Goal: Task Accomplishment & Management: Use online tool/utility

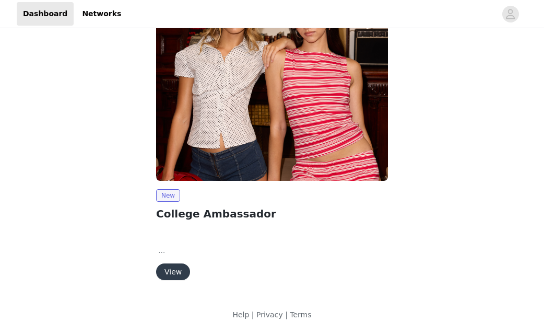
scroll to position [36, 0]
click at [176, 273] on button "View" at bounding box center [173, 271] width 34 height 17
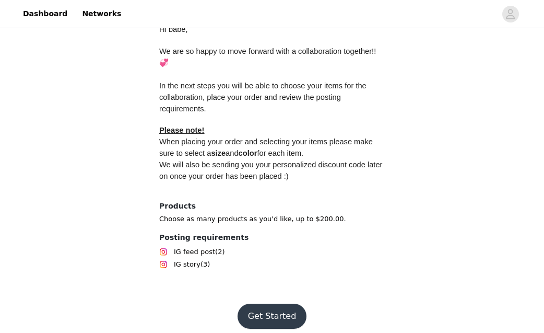
click at [278, 309] on button "Get Started" at bounding box center [272, 315] width 69 height 25
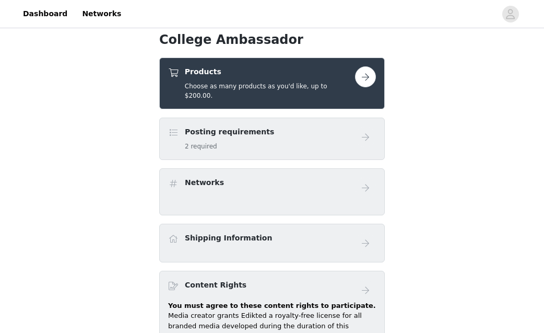
scroll to position [385, 0]
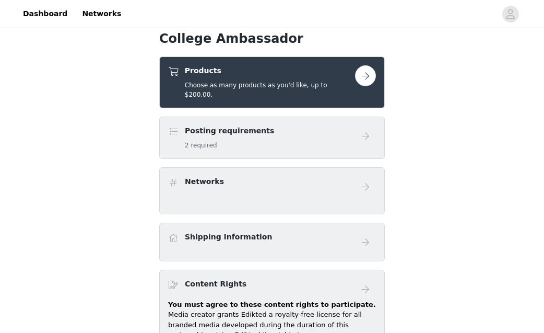
click at [367, 75] on button "button" at bounding box center [365, 75] width 21 height 21
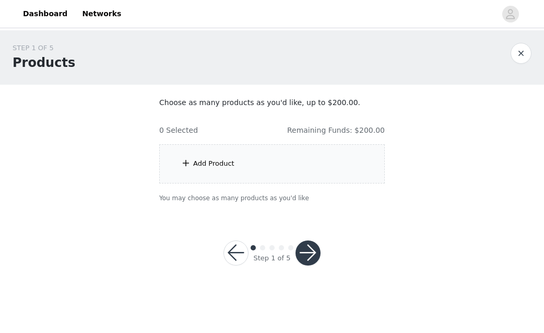
click at [243, 167] on div "Add Product" at bounding box center [272, 163] width 226 height 39
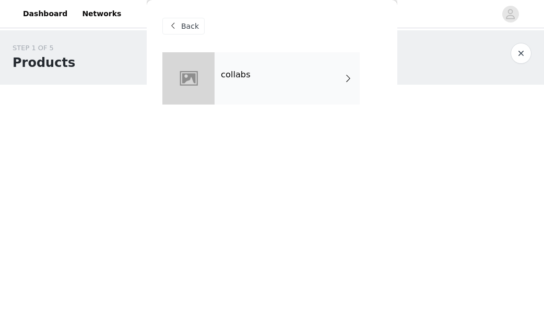
click at [283, 78] on div "collabs" at bounding box center [287, 78] width 145 height 52
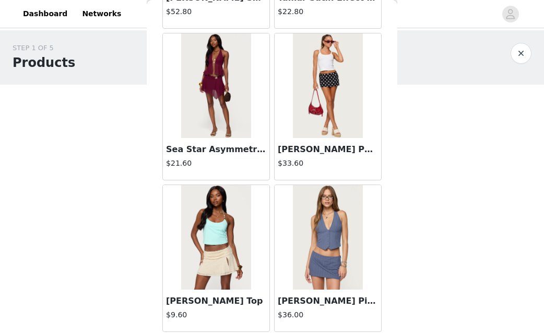
scroll to position [1229, 0]
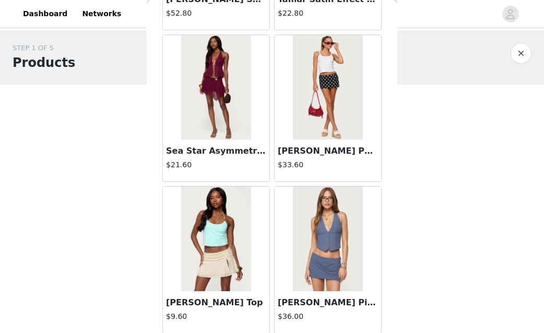
click at [308, 128] on img at bounding box center [327, 87] width 69 height 104
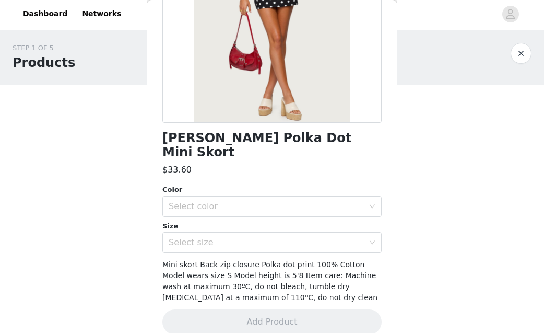
scroll to position [164, 0]
click at [276, 202] on div "Select color" at bounding box center [266, 207] width 195 height 10
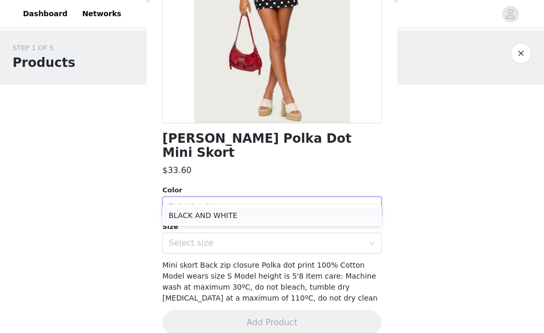
click at [256, 218] on li "BLACK AND WHITE" at bounding box center [271, 215] width 219 height 17
click at [254, 238] on div "Select size" at bounding box center [266, 243] width 195 height 10
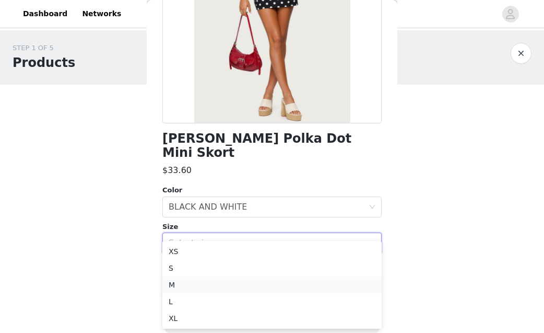
click at [239, 282] on li "M" at bounding box center [271, 284] width 219 height 17
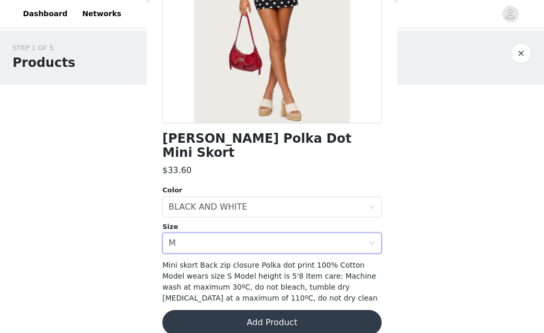
click at [244, 310] on button "Add Product" at bounding box center [271, 322] width 219 height 25
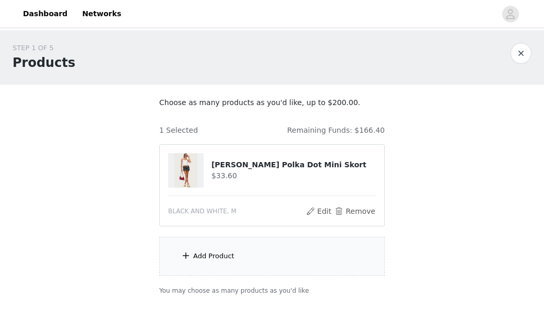
click at [238, 253] on div "Add Product" at bounding box center [272, 256] width 226 height 39
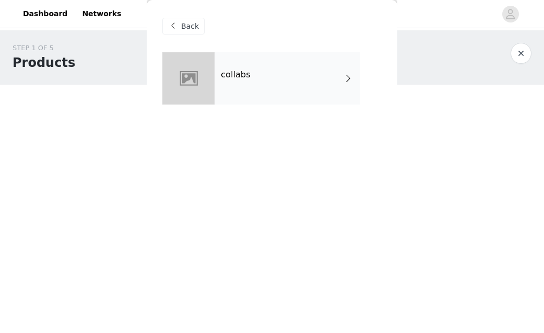
click at [285, 73] on div "collabs" at bounding box center [287, 78] width 145 height 52
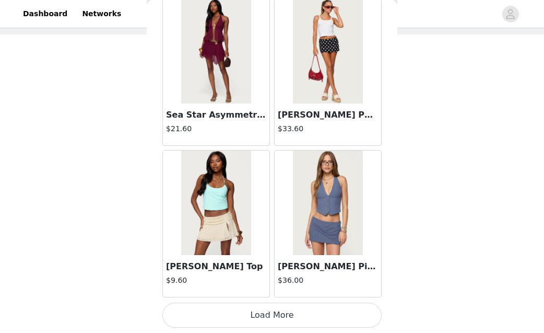
scroll to position [50, 0]
click at [268, 314] on button "Load More" at bounding box center [271, 314] width 219 height 25
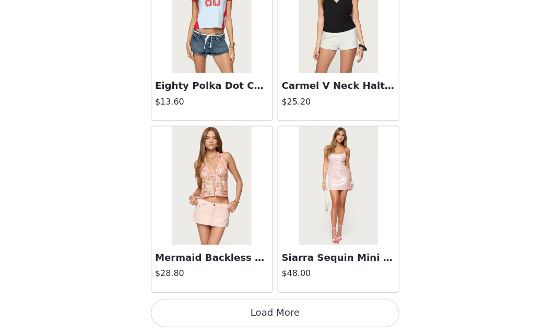
click at [258, 302] on button "Load More" at bounding box center [271, 314] width 219 height 25
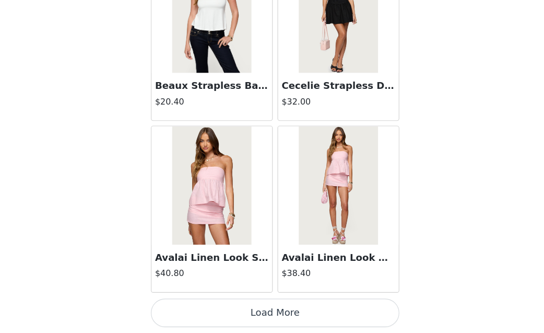
scroll to position [4293, 0]
click at [237, 302] on button "Load More" at bounding box center [271, 314] width 219 height 25
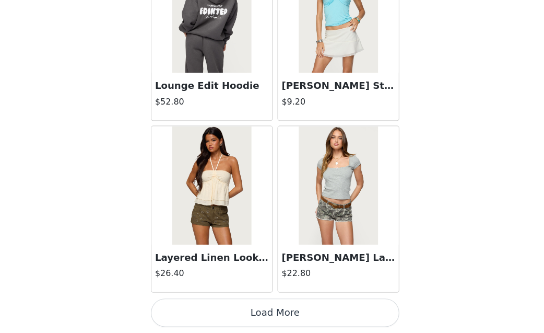
scroll to position [50, 0]
click at [245, 302] on button "Load More" at bounding box center [271, 314] width 219 height 25
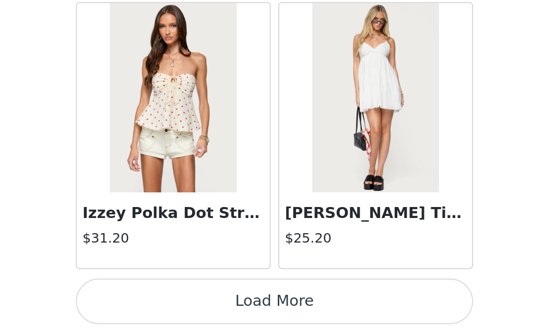
click at [168, 302] on button "Load More" at bounding box center [271, 314] width 219 height 25
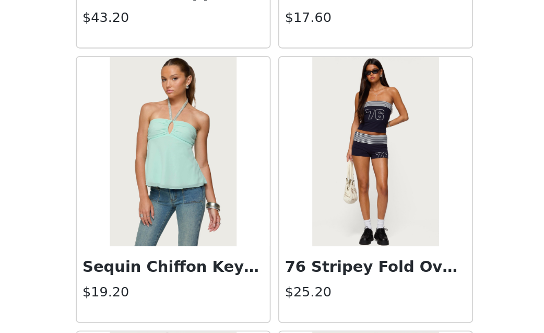
scroll to position [7917, 0]
